Goal: Task Accomplishment & Management: Manage account settings

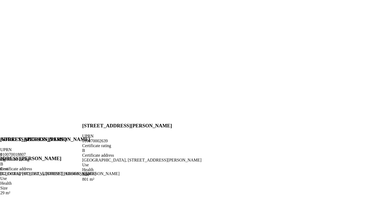
scroll to position [52, 0]
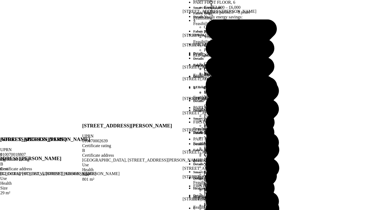
click at [0, 0] on summary "PART FIRST FLOOR, 6" at bounding box center [0, 0] width 0 height 0
click at [0, 0] on h3 "Editing 6" at bounding box center [0, 0] width 0 height 0
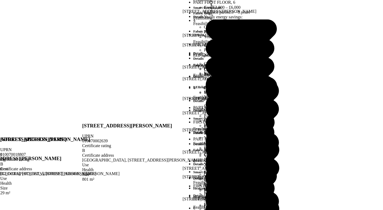
click at [0, 0] on summary "PART FIRST FLOOR, 6" at bounding box center [0, 0] width 0 height 0
click at [0, 0] on summary "6" at bounding box center [0, 0] width 0 height 0
click at [0, 0] on summary "4" at bounding box center [0, 0] width 0 height 0
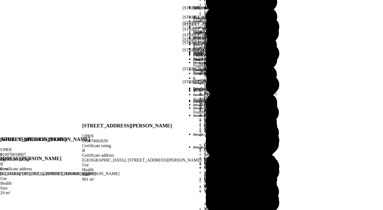
scroll to position [683, 0]
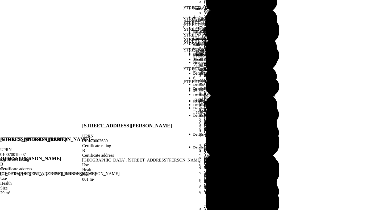
click at [0, 0] on summary "6" at bounding box center [0, 0] width 0 height 0
click at [0, 0] on div "Has cooling" at bounding box center [0, 0] width 0 height 0
click at [0, 0] on summary "6" at bounding box center [0, 0] width 0 height 0
click at [0, 0] on summary "PART FIRST FLOOR, 6" at bounding box center [0, 0] width 0 height 0
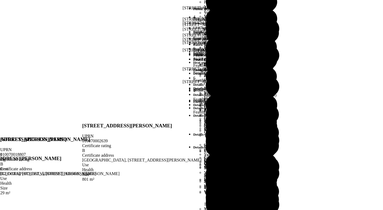
click at [0, 0] on summary "PART FIRST FLOOR, 6" at bounding box center [0, 0] width 0 height 0
click at [0, 0] on summary "FIRST FLOOR PART, 6" at bounding box center [0, 0] width 0 height 0
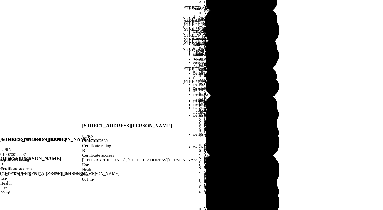
click at [0, 0] on summary "FIRST FLOOR PART, 6" at bounding box center [0, 0] width 0 height 0
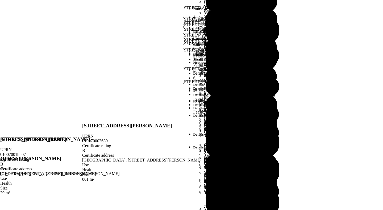
click at [0, 0] on select "*** **" at bounding box center [0, 0] width 0 height 0
click at [0, 0] on div "Override *** **" at bounding box center [0, 0] width 0 height 0
click at [0, 0] on dl "Estimate No" at bounding box center [0, 0] width 0 height 0
click at [0, 0] on select "*** **" at bounding box center [0, 0] width 0 height 0
select select "*****"
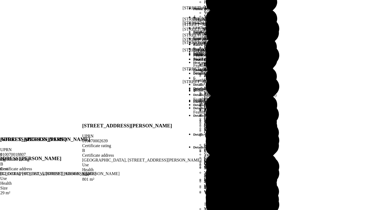
click at [0, 0] on button "Save" at bounding box center [0, 0] width 0 height 0
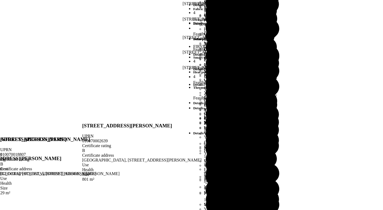
click at [0, 0] on button "Save" at bounding box center [0, 0] width 0 height 0
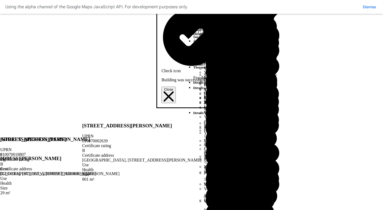
scroll to position [699, 0]
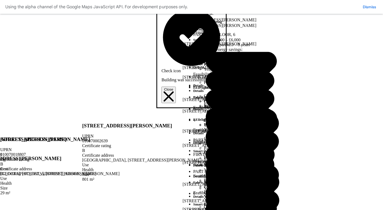
scroll to position [19, 0]
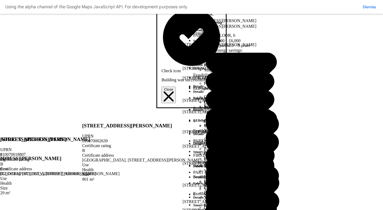
drag, startPoint x: 153, startPoint y: 59, endPoint x: 142, endPoint y: 90, distance: 33.2
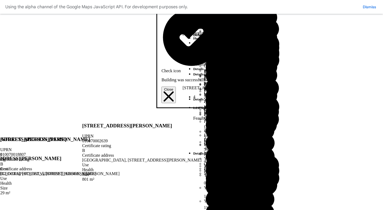
scroll to position [715, 0]
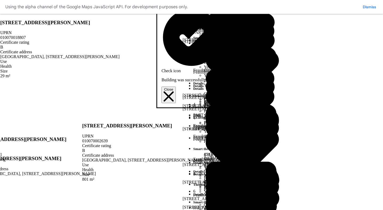
scroll to position [10, 0]
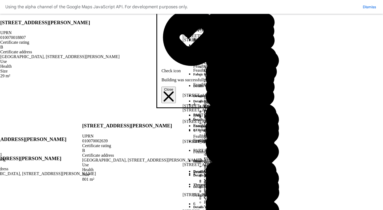
click at [174, 91] on icon "Close" at bounding box center [169, 96] width 10 height 10
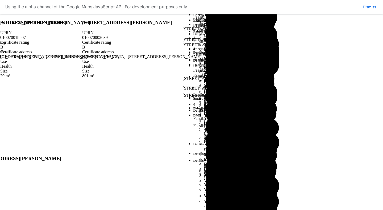
scroll to position [729, 0]
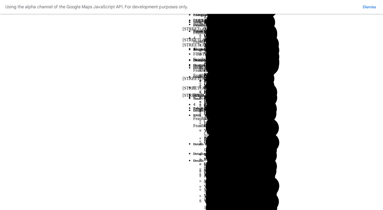
scroll to position [718, 0]
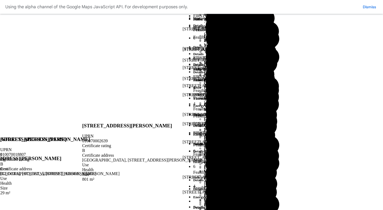
scroll to position [0, 0]
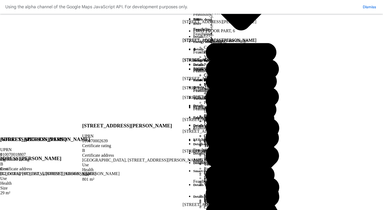
click at [0, 0] on summary "6" at bounding box center [0, 0] width 0 height 0
click at [0, 0] on select "*** **" at bounding box center [0, 0] width 0 height 0
select select "*****"
click at [0, 0] on button "Save" at bounding box center [0, 0] width 0 height 0
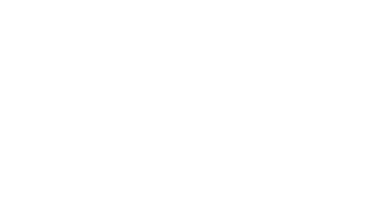
scroll to position [145, 0]
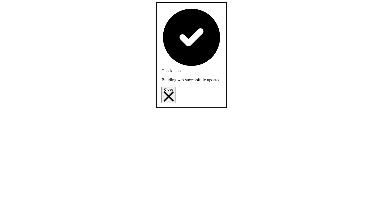
scroll to position [588, 0]
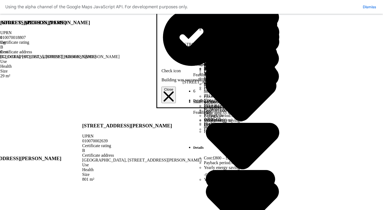
scroll to position [732, 0]
click at [202, 158] on div "[GEOGRAPHIC_DATA], [STREET_ADDRESS][PERSON_NAME]" at bounding box center [141, 160] width 119 height 5
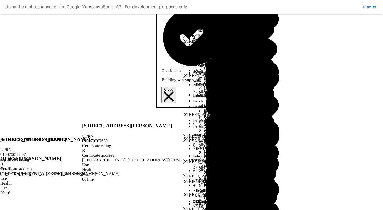
scroll to position [65, 0]
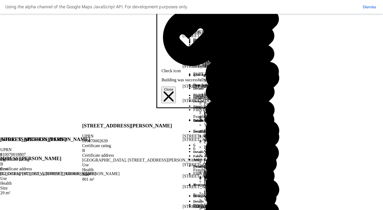
click at [0, 0] on summary "PART FIRST FLOOR, 6" at bounding box center [0, 0] width 0 height 0
click at [0, 0] on dd "No" at bounding box center [0, 0] width 0 height 0
click at [0, 0] on select "*** **" at bounding box center [0, 0] width 0 height 0
click at [0, 0] on summary "FIRST FLOOR PART, 6" at bounding box center [0, 0] width 0 height 0
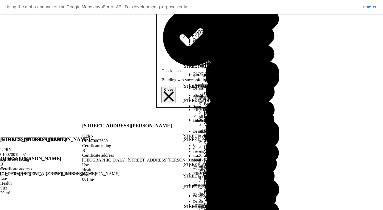
click at [0, 0] on summary "FIRST FLOOR PART, 6" at bounding box center [0, 0] width 0 height 0
click at [0, 0] on summary "6" at bounding box center [0, 0] width 0 height 0
click at [0, 0] on summary "FIRST FLOOR PART, 6" at bounding box center [0, 0] width 0 height 0
click at [0, 0] on summary "6" at bounding box center [0, 0] width 0 height 0
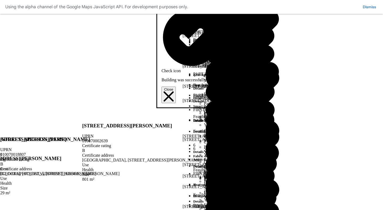
click at [0, 0] on summary "4" at bounding box center [0, 0] width 0 height 0
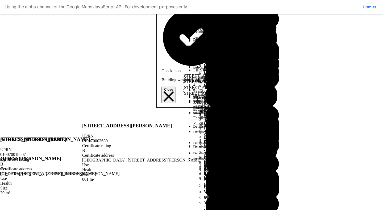
scroll to position [680, 0]
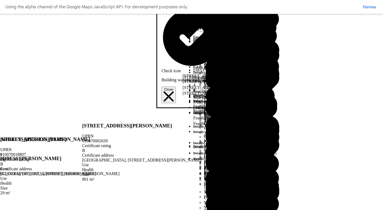
drag, startPoint x: 203, startPoint y: 12, endPoint x: 285, endPoint y: 6, distance: 82.5
click at [0, 0] on header "Editing 6" at bounding box center [0, 0] width 0 height 0
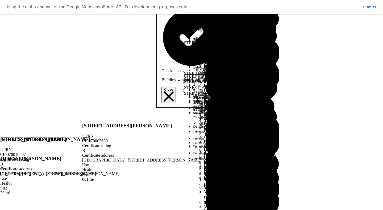
scroll to position [614, 0]
click at [0, 0] on icon at bounding box center [0, 0] width 0 height 0
click at [0, 0] on summary "PART FIRST FLOOR, 6" at bounding box center [0, 0] width 0 height 0
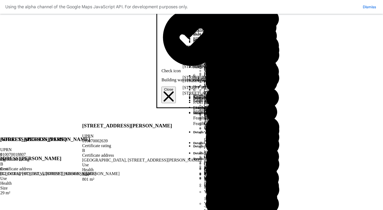
scroll to position [590, 0]
click at [0, 0] on button "Cancel" at bounding box center [0, 0] width 0 height 0
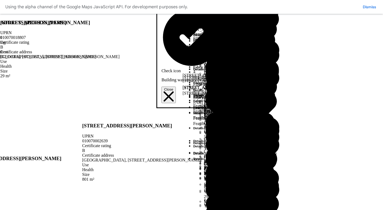
scroll to position [0, 0]
click at [0, 0] on summary "FIRST FLOOR PART, 6" at bounding box center [0, 0] width 0 height 0
click at [0, 0] on select "*** **" at bounding box center [0, 0] width 0 height 0
select select "****"
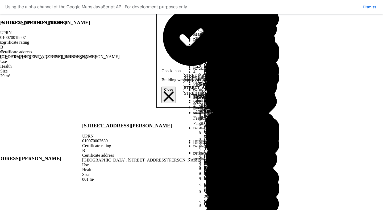
click at [0, 0] on icon "submit" at bounding box center [0, 0] width 0 height 0
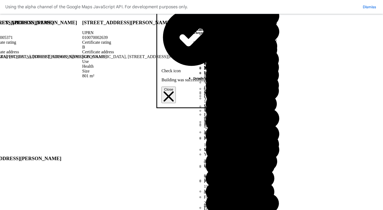
scroll to position [738, 0]
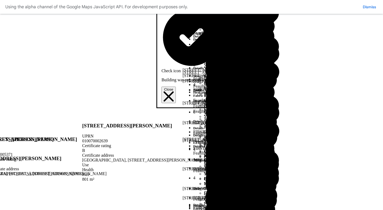
scroll to position [136, 0]
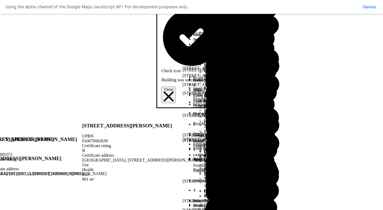
click at [0, 0] on summary "4" at bounding box center [0, 0] width 0 height 0
click at [0, 0] on select "*** **" at bounding box center [0, 0] width 0 height 0
select select "*****"
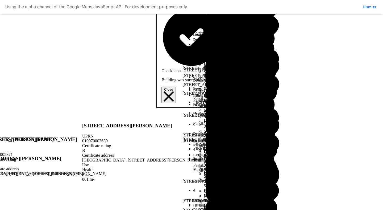
click at [0, 0] on icon "submit" at bounding box center [0, 0] width 0 height 0
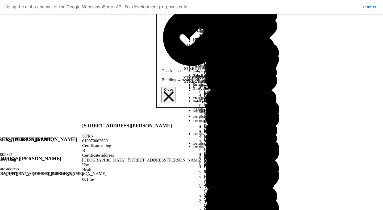
scroll to position [738, 0]
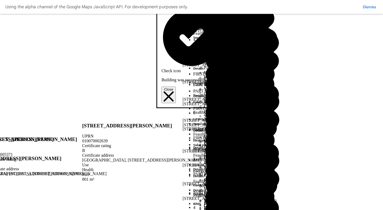
scroll to position [0, 0]
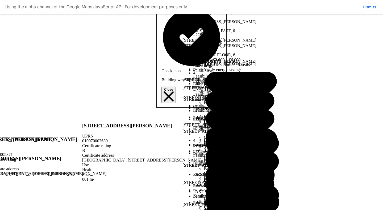
click at [0, 0] on summary "4" at bounding box center [0, 0] width 0 height 0
click at [0, 0] on select "*** **" at bounding box center [0, 0] width 0 height 0
select select
click at [0, 0] on icon "submit" at bounding box center [0, 0] width 0 height 0
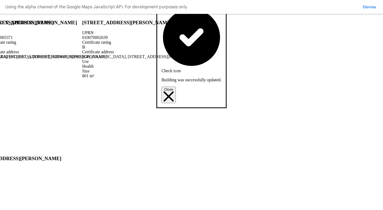
scroll to position [738, 0]
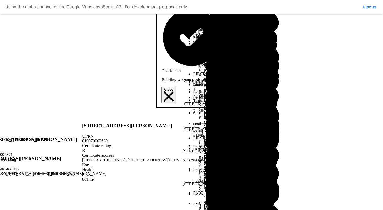
scroll to position [0, 0]
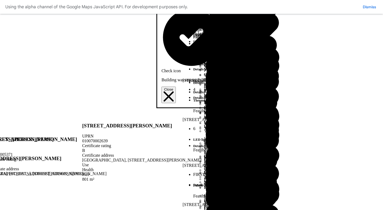
click at [0, 0] on summary "FIRST FLOOR PART, 6" at bounding box center [0, 0] width 0 height 0
click at [0, 0] on dd "No" at bounding box center [0, 0] width 0 height 0
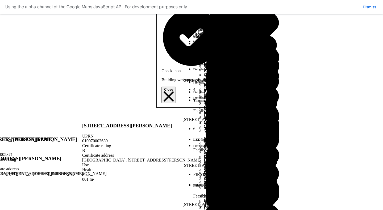
click at [0, 0] on dl "Estimate No" at bounding box center [0, 0] width 0 height 0
click at [0, 0] on button "Save" at bounding box center [0, 0] width 0 height 0
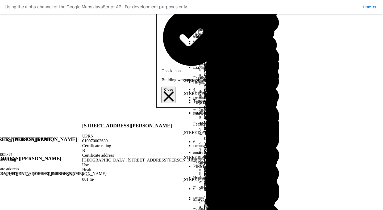
scroll to position [73, 0]
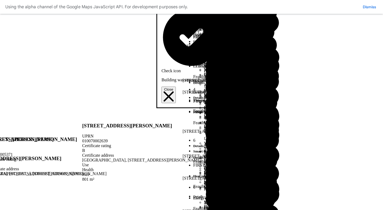
click at [0, 0] on summary "6" at bounding box center [0, 0] width 0 height 0
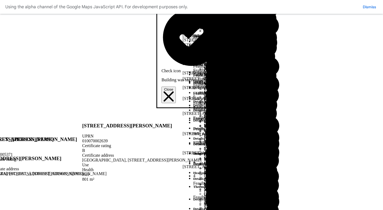
scroll to position [302, 0]
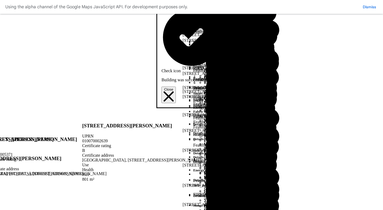
scroll to position [259, 0]
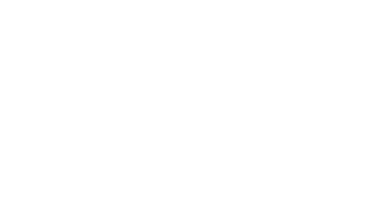
scroll to position [236, 0]
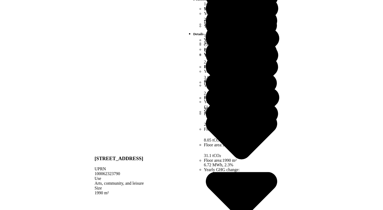
scroll to position [108, 0]
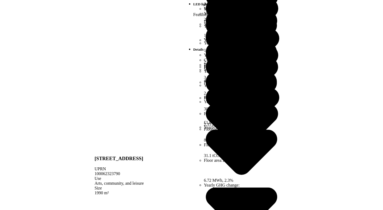
click at [0, 0] on summary "ALDERSHOT POOLS COMPLEX" at bounding box center [0, 0] width 0 height 0
click at [0, 0] on select "*** **" at bounding box center [0, 0] width 0 height 0
select select "****"
click at [0, 0] on icon "submit" at bounding box center [0, 0] width 0 height 0
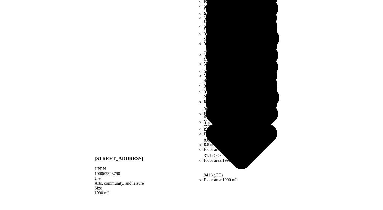
scroll to position [173, 0]
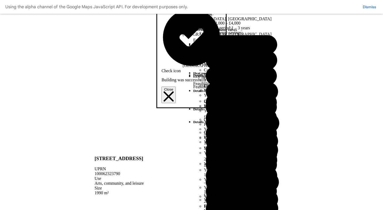
scroll to position [321, 0]
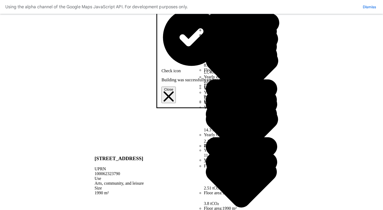
scroll to position [50, 0]
